Goal: Information Seeking & Learning: Learn about a topic

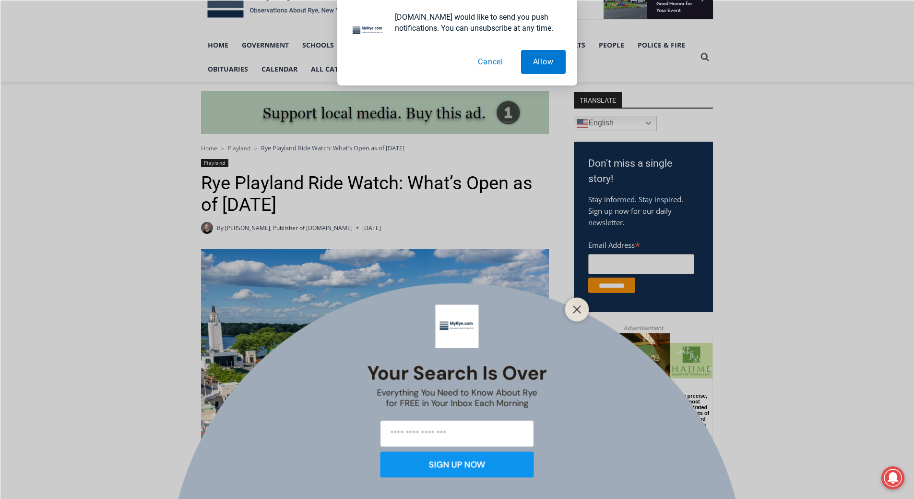
click at [247, 145] on div "Your Search is Over Everything You Need to Know About Rye for FREE in Your Inbo…" at bounding box center [457, 249] width 914 height 499
click at [242, 148] on div "Your Search is Over Everything You Need to Know About Rye for FREE in Your Inbo…" at bounding box center [457, 249] width 914 height 499
click at [532, 63] on button "Allow" at bounding box center [543, 62] width 45 height 24
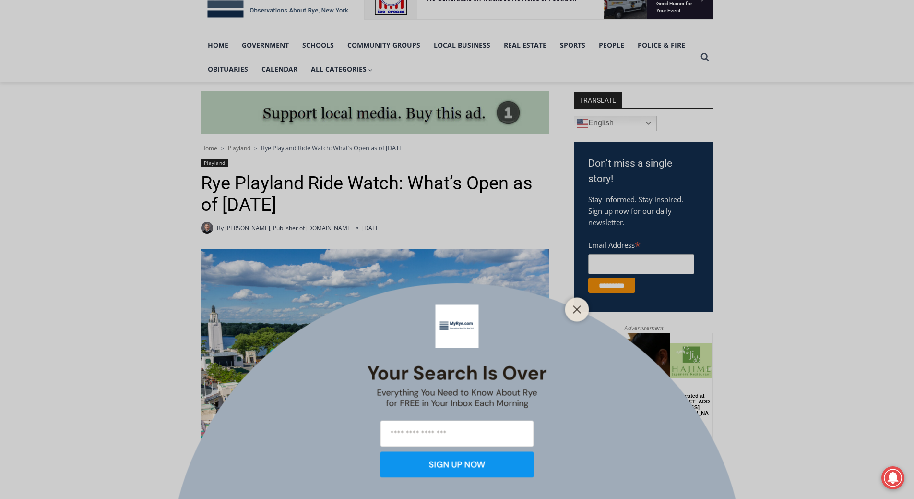
click at [569, 306] on div at bounding box center [577, 309] width 24 height 24
click at [577, 308] on line "Close" at bounding box center [577, 309] width 7 height 7
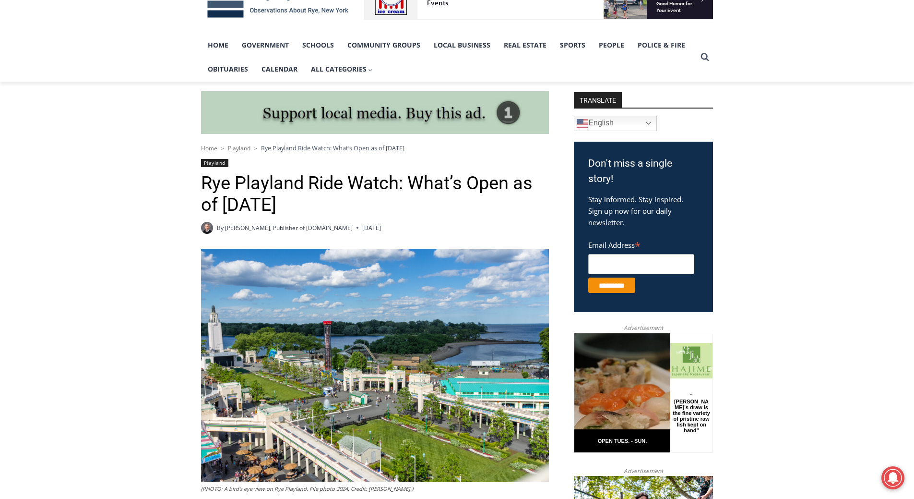
click at [246, 148] on span "Playland" at bounding box center [239, 148] width 23 height 8
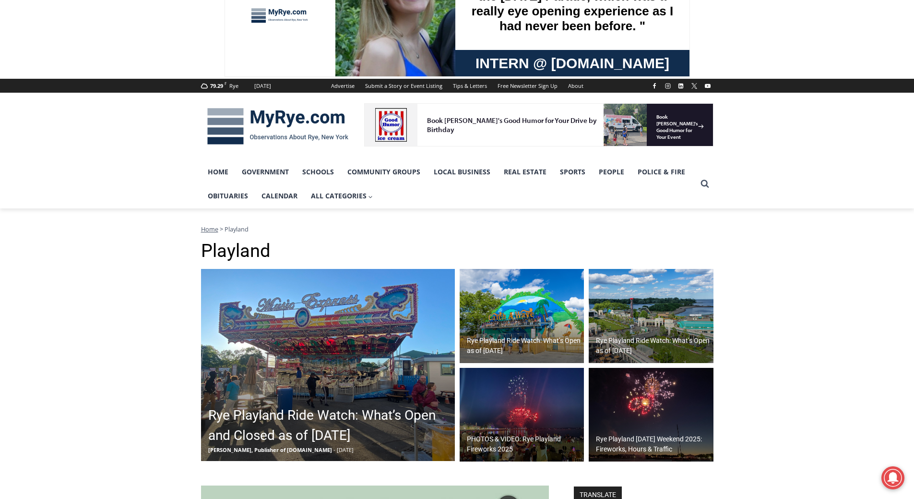
scroll to position [96, 0]
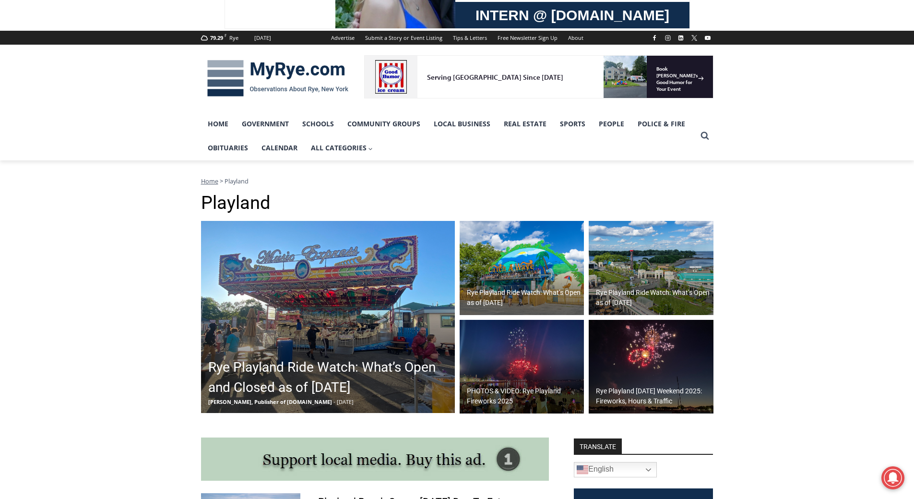
click at [397, 298] on img at bounding box center [328, 317] width 254 height 192
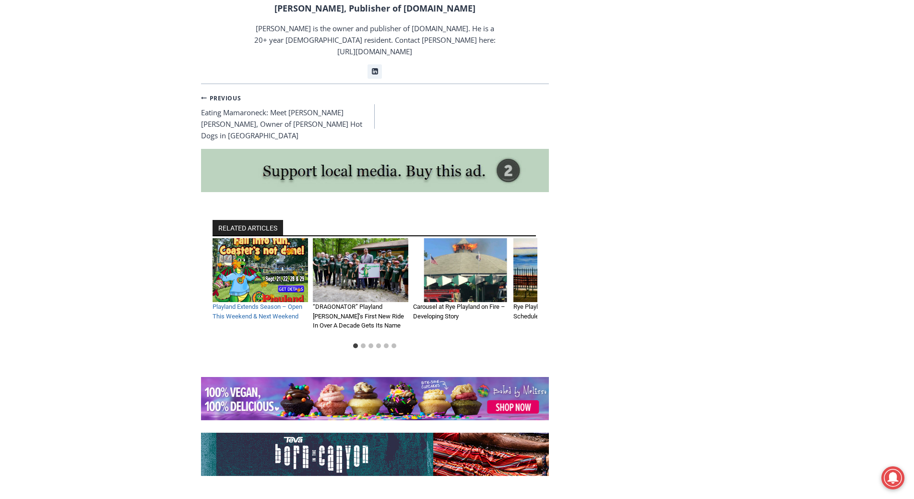
scroll to position [2813, 0]
